Goal: Information Seeking & Learning: Learn about a topic

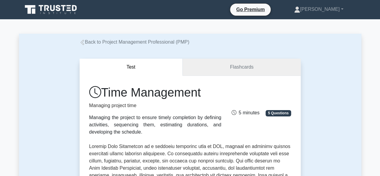
click at [245, 67] on link "Flashcards" at bounding box center [242, 67] width 118 height 17
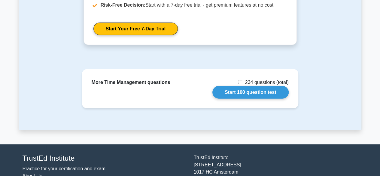
scroll to position [777, 0]
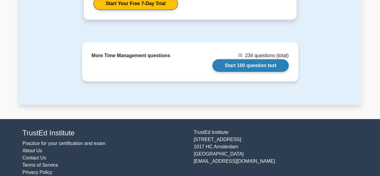
click at [219, 59] on link "Start 100 question test" at bounding box center [250, 65] width 76 height 13
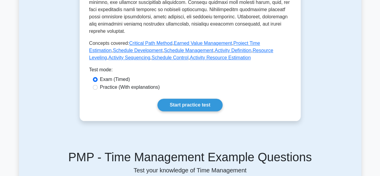
scroll to position [327, 0]
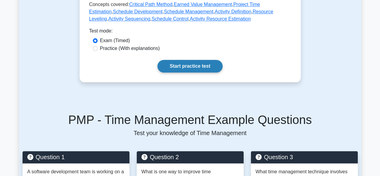
click at [190, 62] on link "Start practice test" at bounding box center [189, 66] width 65 height 13
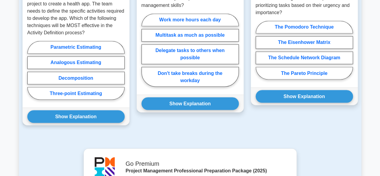
scroll to position [477, 0]
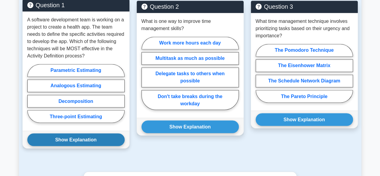
click at [94, 133] on button "Show Explanation" at bounding box center [75, 139] width 97 height 13
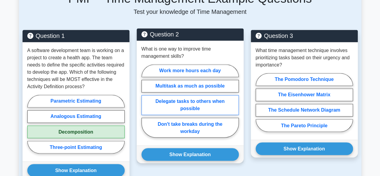
scroll to position [447, 0]
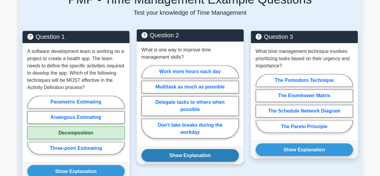
click at [223, 149] on button "Show Explanation" at bounding box center [189, 155] width 97 height 13
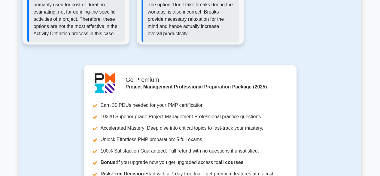
scroll to position [747, 0]
